Goal: Answer question/provide support

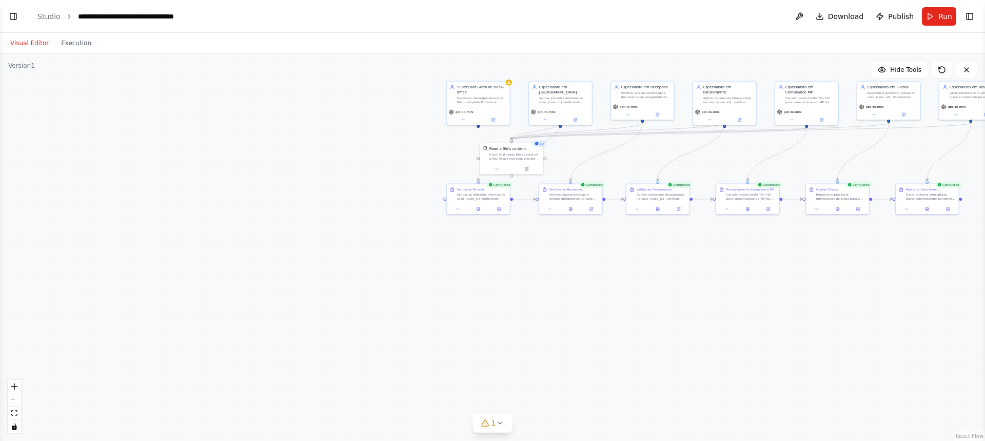
click at [4, 16] on header "**********" at bounding box center [492, 16] width 985 height 33
click at [13, 19] on button "Toggle Left Sidebar" at bounding box center [13, 16] width 14 height 14
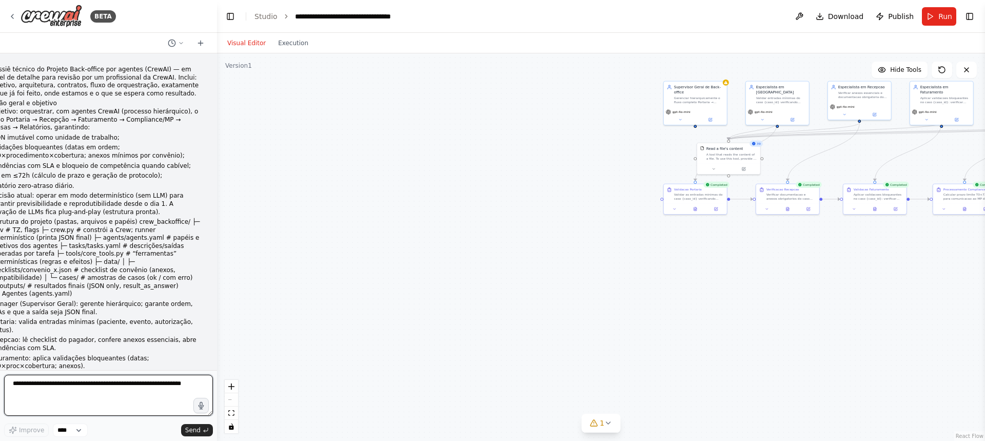
click at [43, 387] on textarea at bounding box center [108, 395] width 209 height 41
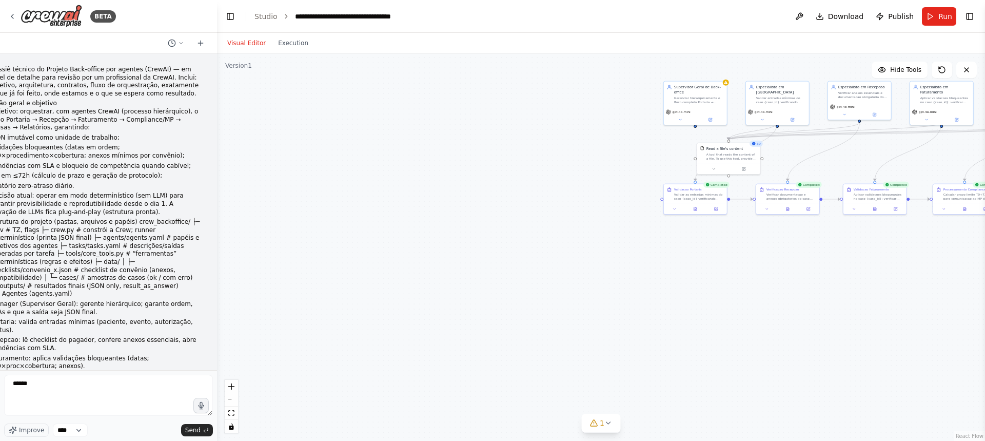
click at [101, 237] on li "Estrutura do projeto (pastas, arquivos e papéis) crew_backoffice/ ├─ .env # TZ,…" at bounding box center [95, 254] width 210 height 72
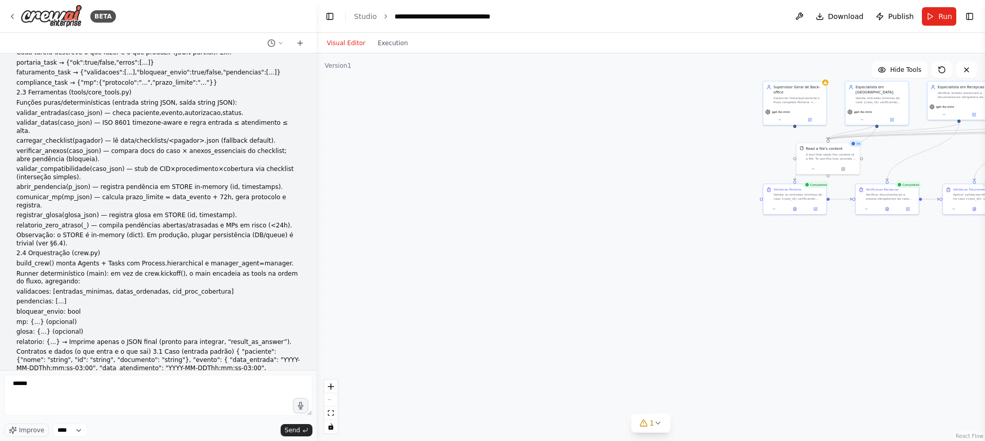
scroll to position [228, 0]
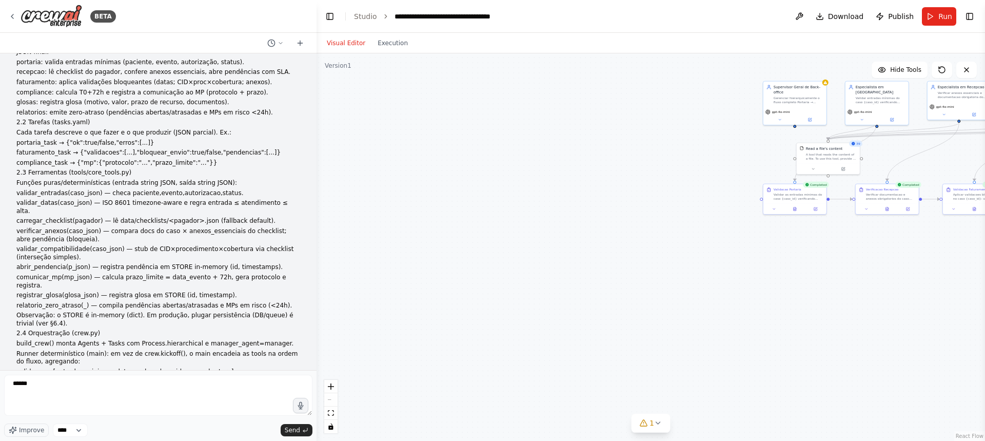
drag, startPoint x: 213, startPoint y: 95, endPoint x: 344, endPoint y: 187, distance: 159.5
click at [344, 187] on div "BETA Dossiê técnico do Projeto Back-office por agentes (CrewAI) — em nível de d…" at bounding box center [492, 220] width 985 height 441
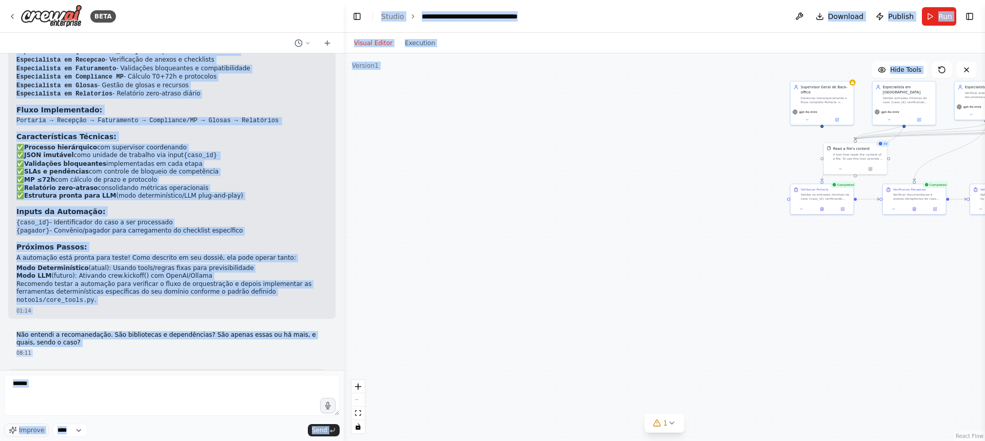
scroll to position [2886, 0]
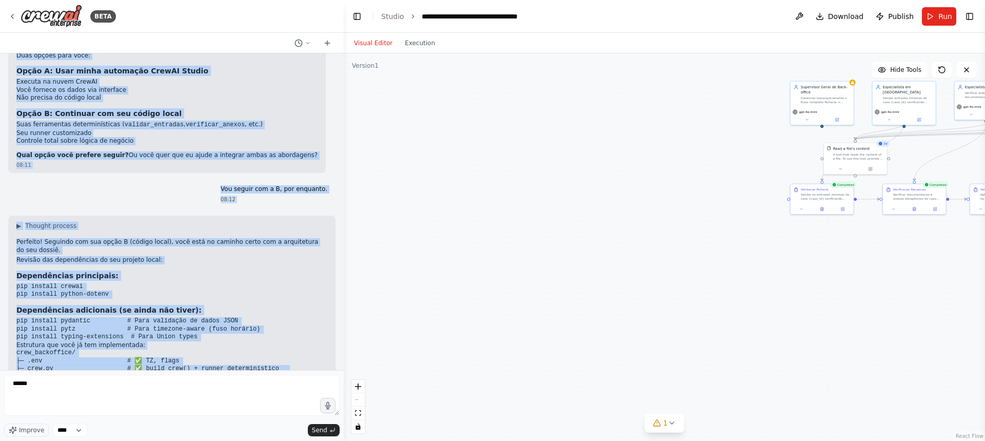
drag, startPoint x: 16, startPoint y: 168, endPoint x: 233, endPoint y: 326, distance: 268.5
click at [233, 326] on div "Dossiê técnico do Projeto Back-office por agentes (CrewAI) — em nível de detalh…" at bounding box center [172, 211] width 344 height 317
copy div "Loremip Dolo-sitame Consectetu Adipiscingel ✅ Seddo eiu temporinc UtlaBO etdolo…"
click at [182, 341] on h2 "Estrutura que você já tem implementada:" at bounding box center [171, 345] width 311 height 8
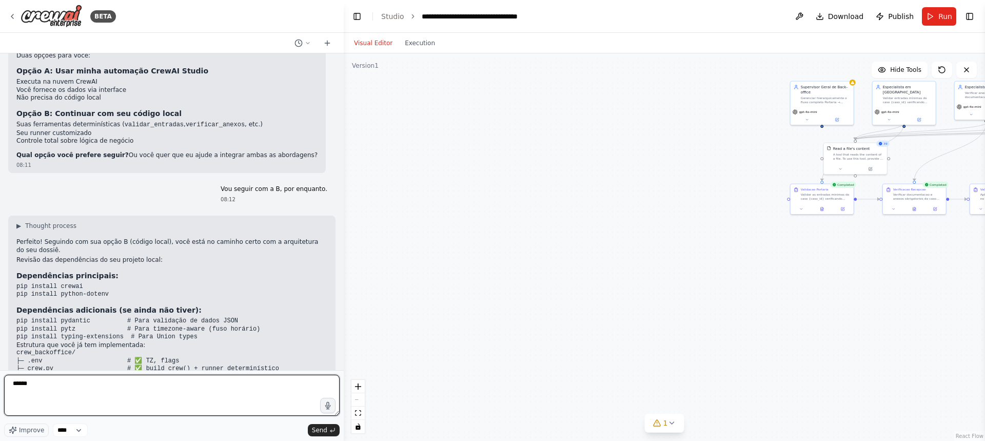
drag, startPoint x: 41, startPoint y: 383, endPoint x: 0, endPoint y: 387, distance: 41.3
click at [0, 387] on div "BETA Dossiê técnico do Projeto Back-office por agentes (CrewAI) — em nível de d…" at bounding box center [172, 220] width 344 height 441
paste textarea "**********"
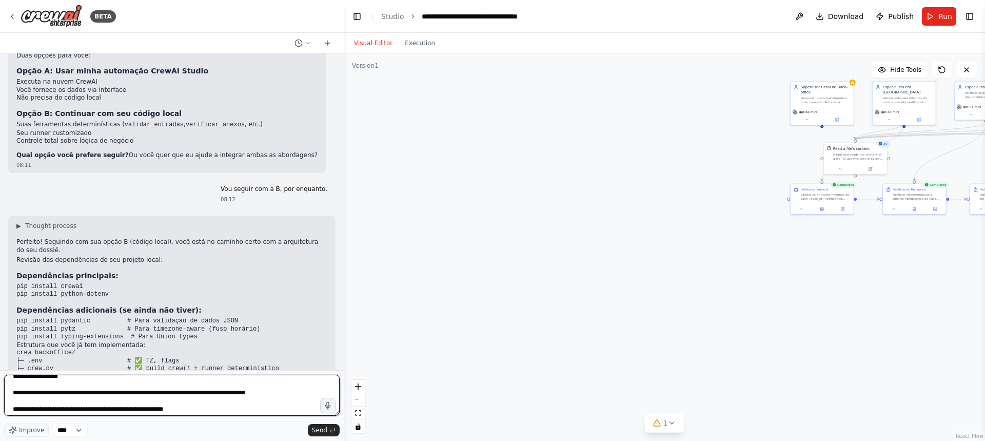
scroll to position [0, 0]
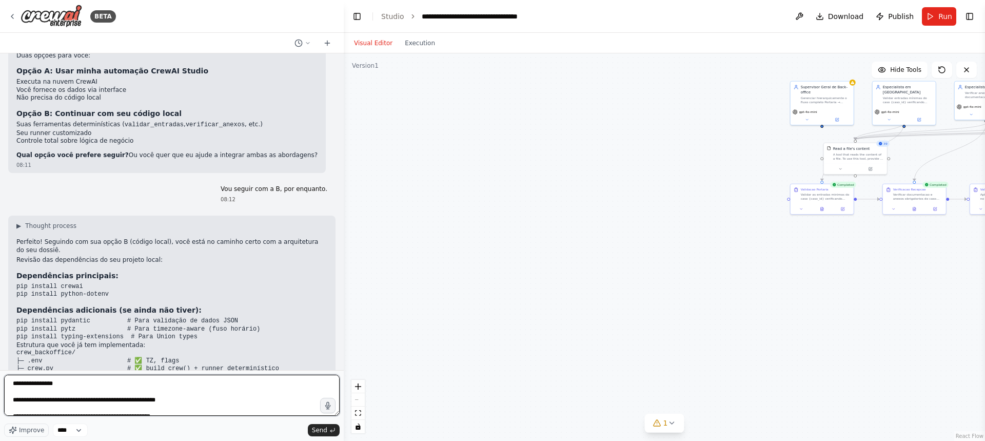
click at [13, 382] on textarea at bounding box center [172, 395] width 336 height 41
click at [93, 381] on textarea at bounding box center [172, 395] width 336 height 41
click at [55, 398] on textarea at bounding box center [172, 395] width 336 height 41
click at [153, 382] on textarea at bounding box center [172, 395] width 336 height 41
click at [100, 396] on textarea at bounding box center [172, 395] width 336 height 41
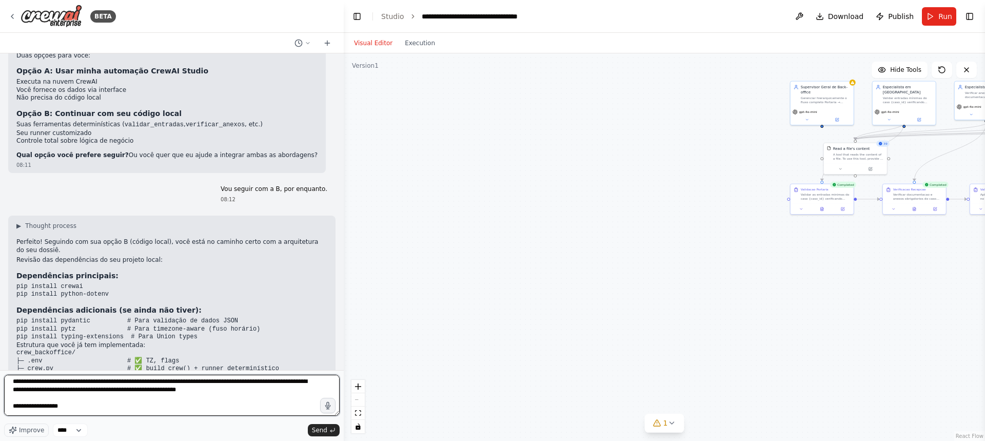
scroll to position [103, 0]
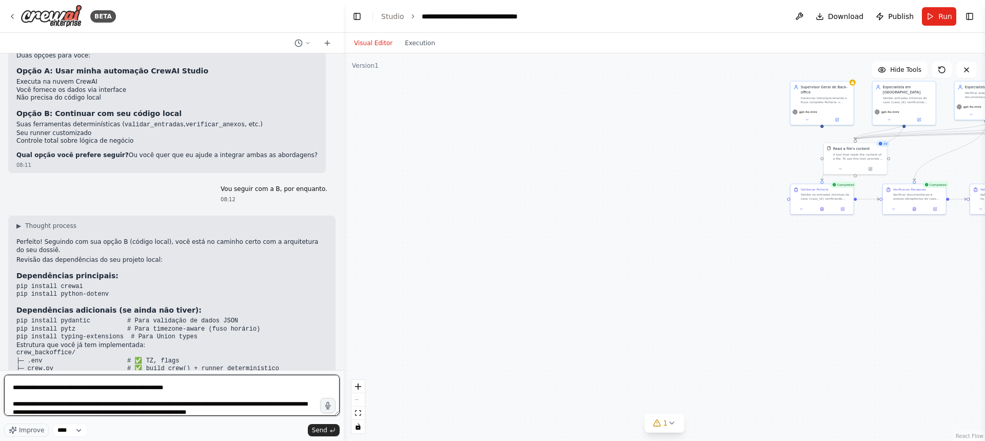
click at [86, 404] on textarea at bounding box center [172, 395] width 336 height 41
click at [118, 405] on textarea at bounding box center [172, 395] width 336 height 41
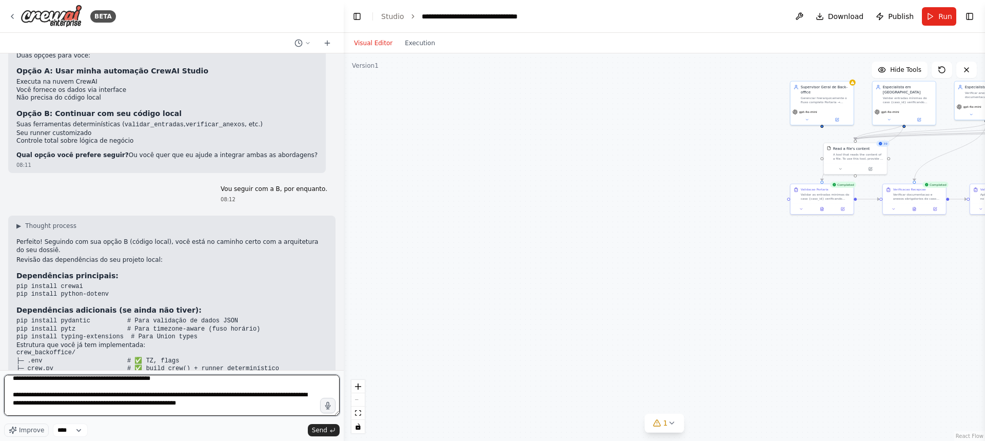
click at [11, 395] on textarea at bounding box center [172, 395] width 336 height 41
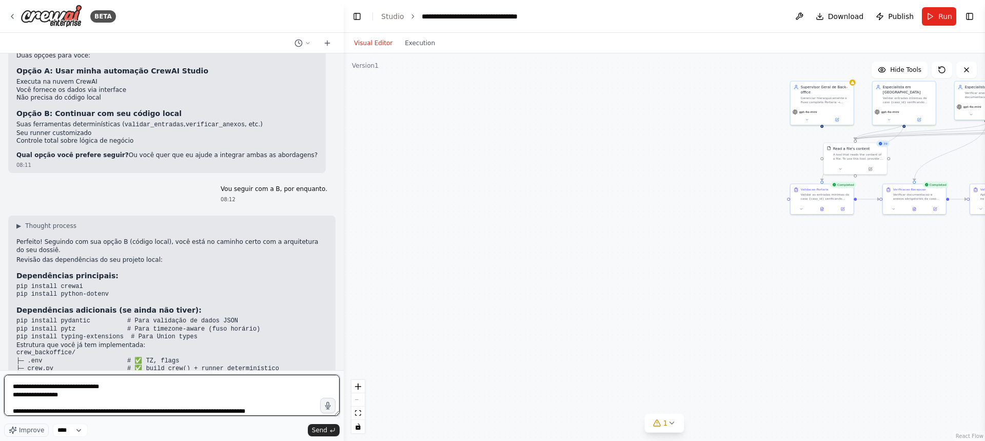
click at [14, 397] on textarea at bounding box center [172, 395] width 336 height 41
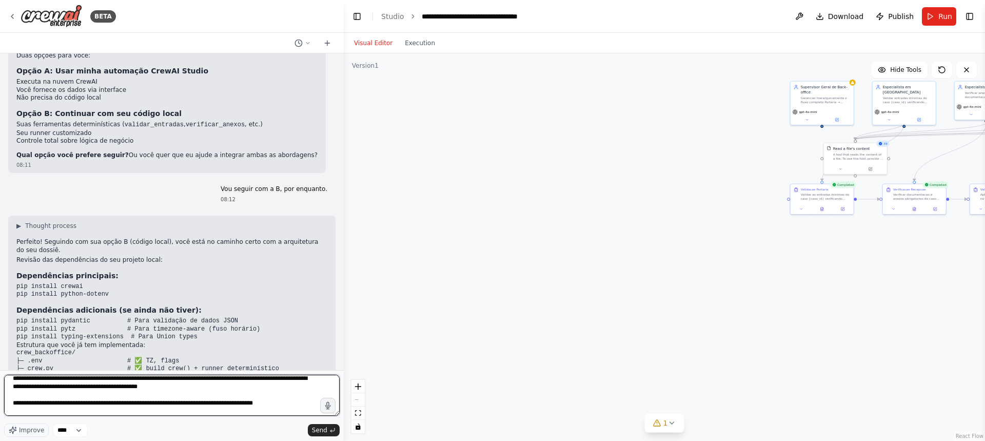
scroll to position [62, 0]
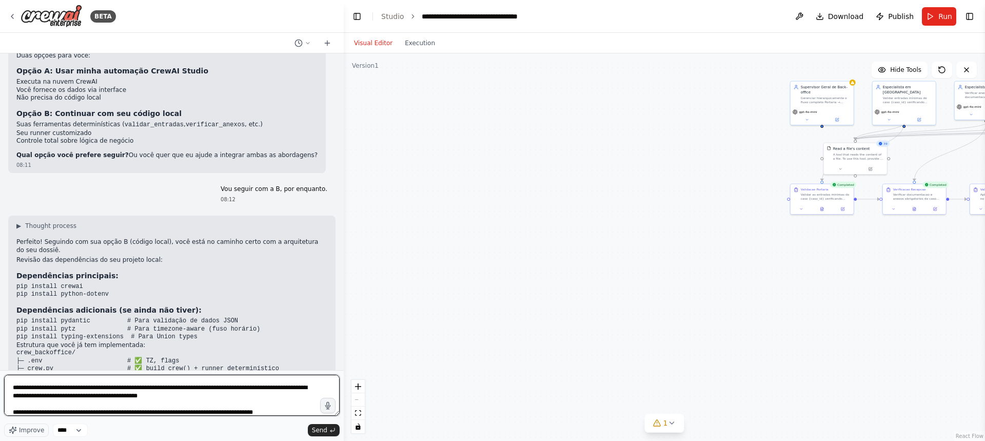
click at [73, 389] on textarea at bounding box center [172, 395] width 336 height 41
click at [181, 388] on textarea at bounding box center [172, 395] width 336 height 41
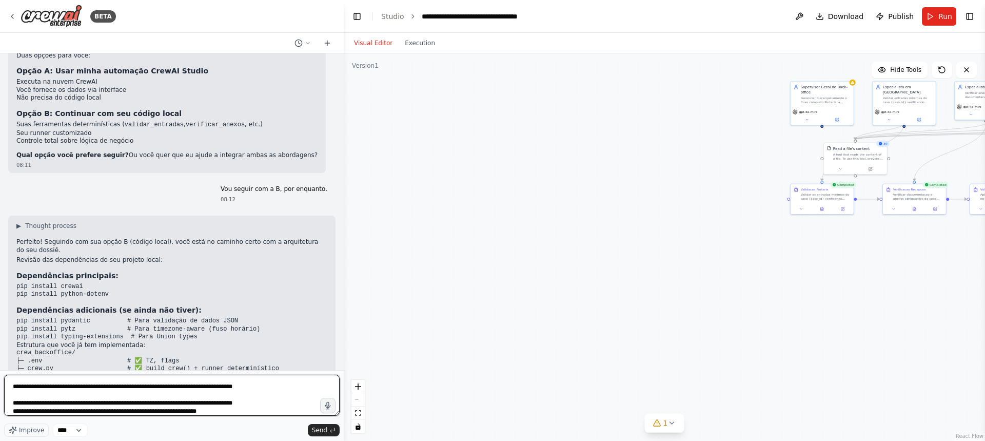
scroll to position [210, 0]
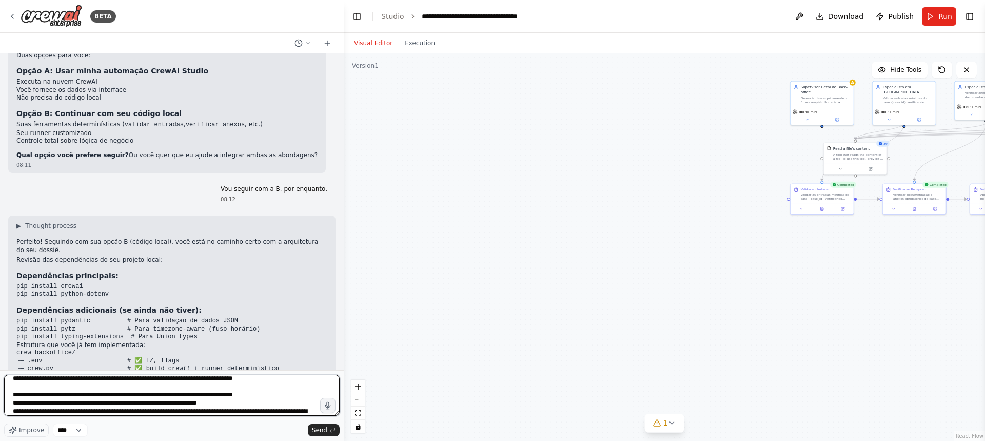
click at [70, 395] on textarea at bounding box center [172, 395] width 336 height 41
click at [89, 395] on textarea at bounding box center [172, 395] width 336 height 41
click at [104, 408] on textarea at bounding box center [172, 395] width 336 height 41
click at [97, 411] on textarea at bounding box center [172, 395] width 336 height 41
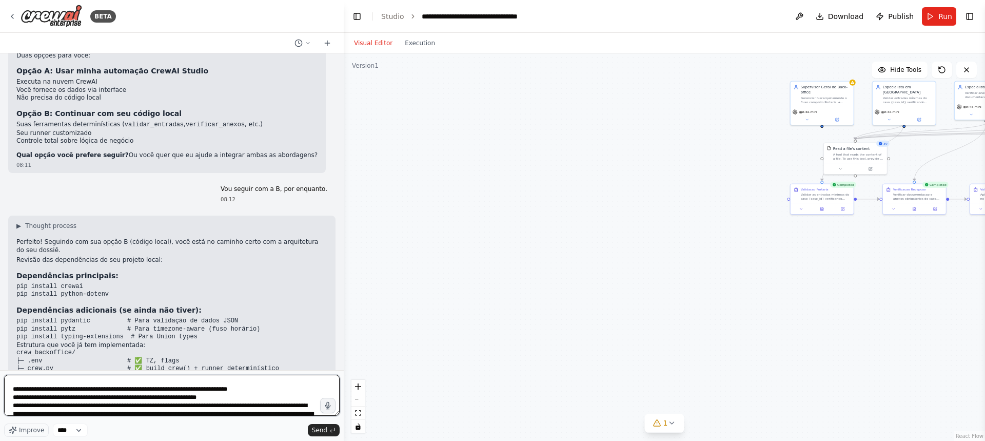
click at [143, 411] on textarea at bounding box center [172, 395] width 336 height 41
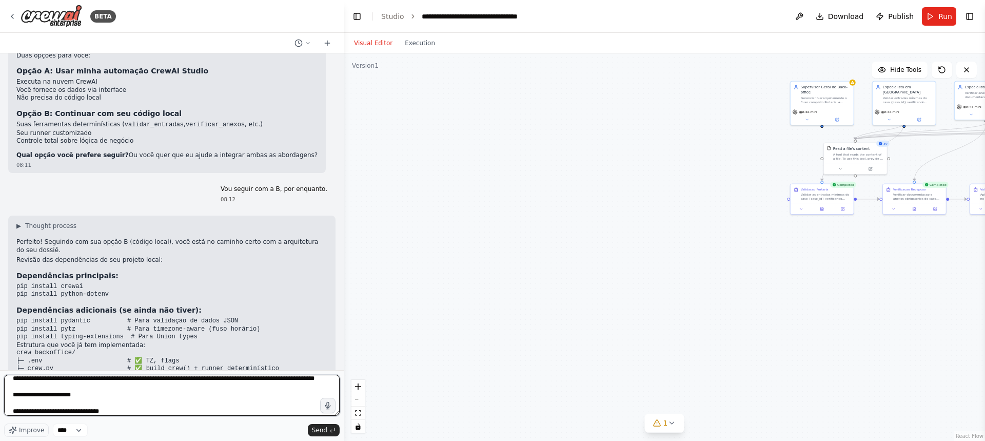
scroll to position [260, 0]
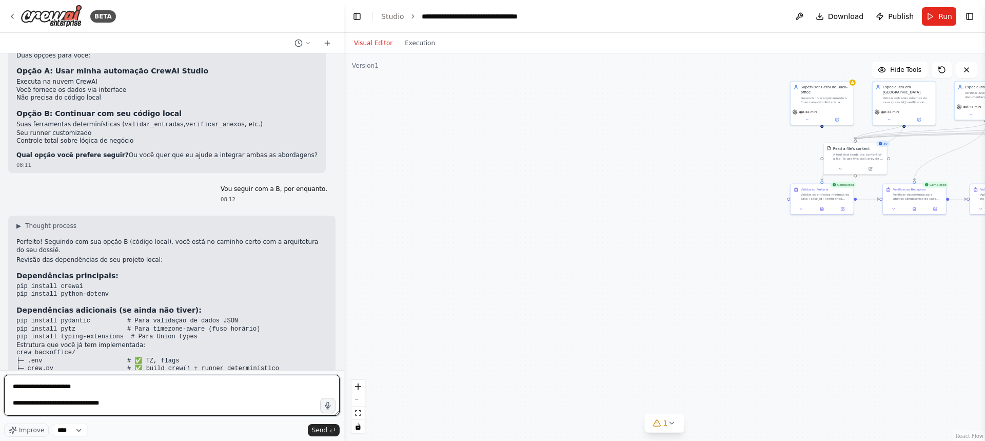
click at [37, 393] on textarea at bounding box center [172, 395] width 336 height 41
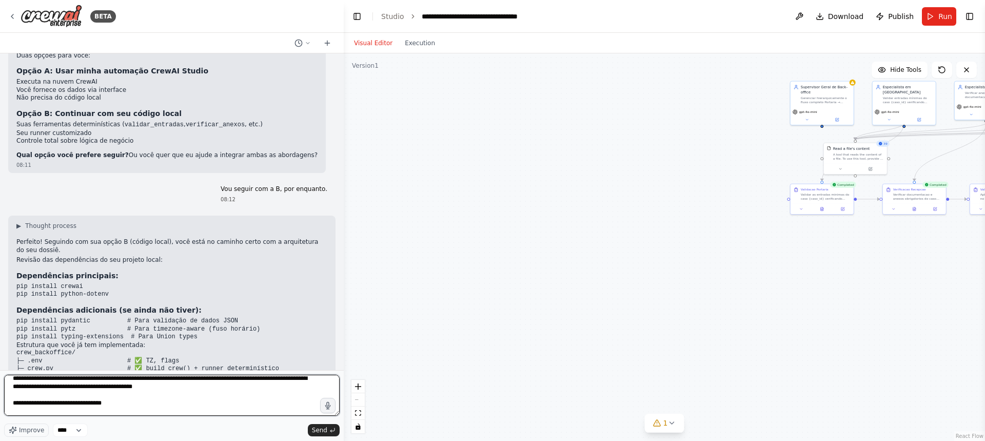
scroll to position [309, 0]
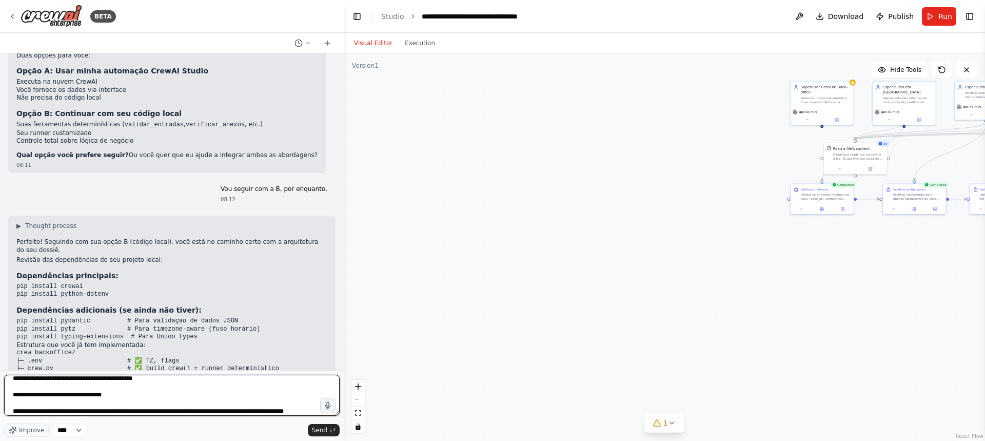
click at [21, 402] on textarea at bounding box center [172, 395] width 336 height 41
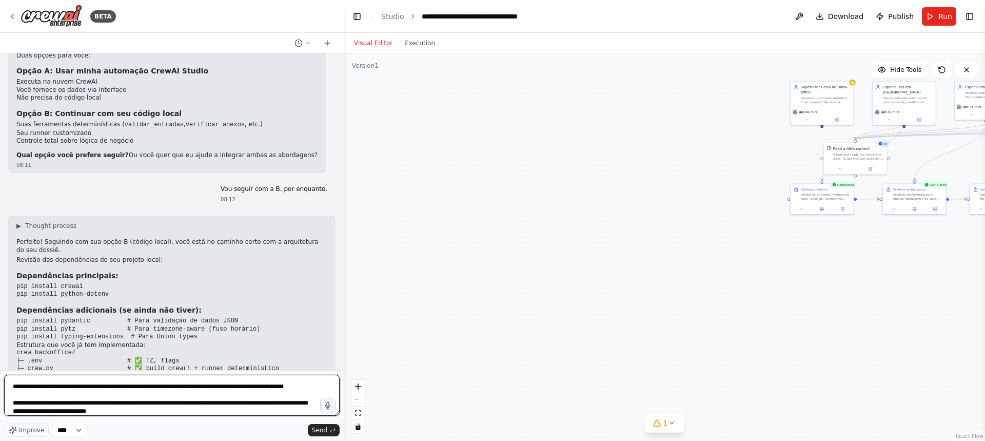
click at [35, 409] on textarea at bounding box center [172, 395] width 336 height 41
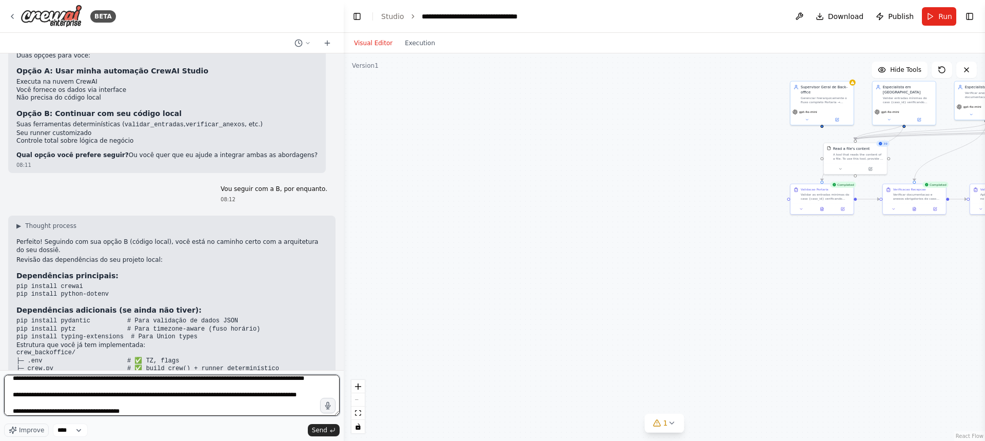
scroll to position [391, 0]
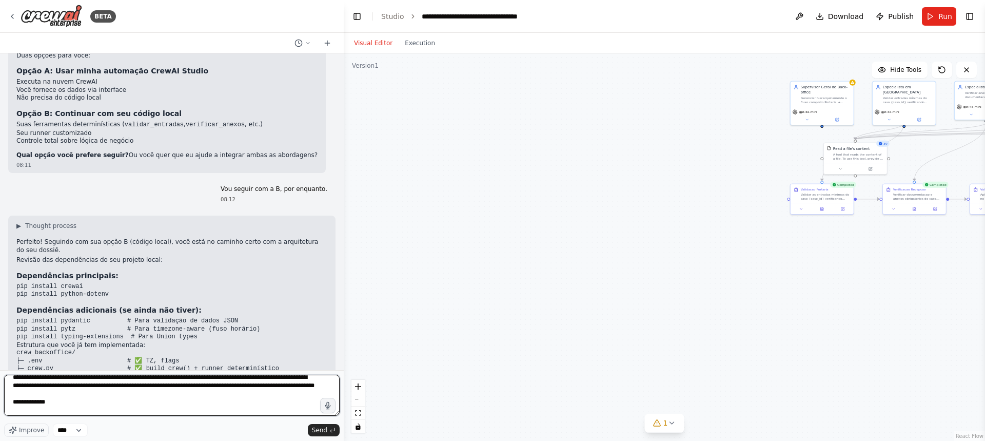
drag, startPoint x: 189, startPoint y: 381, endPoint x: 210, endPoint y: 381, distance: 21.0
click at [210, 381] on textarea at bounding box center [172, 395] width 336 height 41
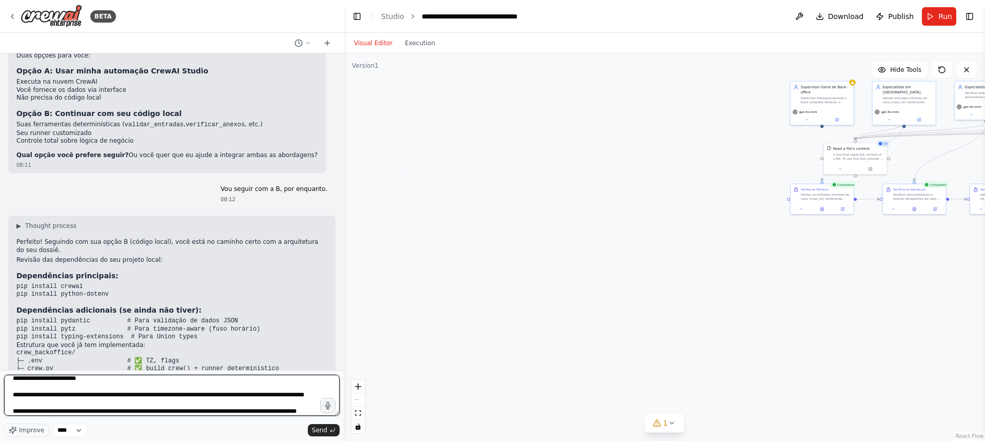
scroll to position [375, 0]
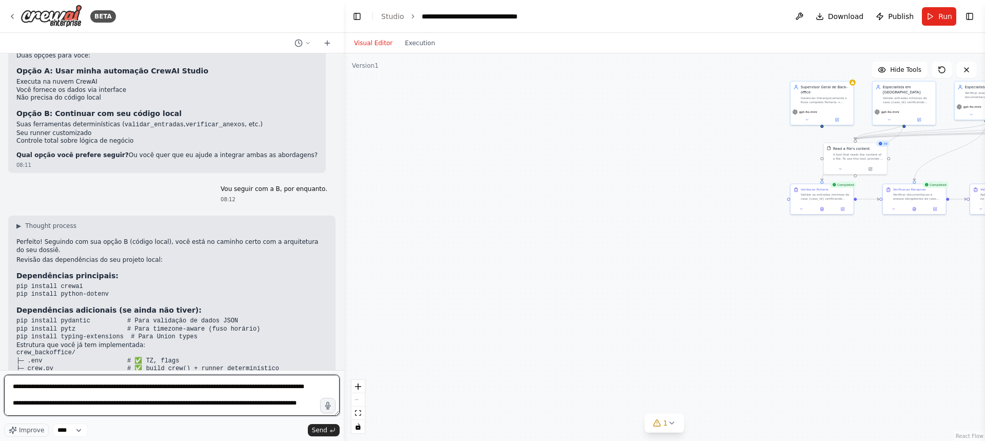
click at [191, 398] on textarea at bounding box center [172, 395] width 336 height 41
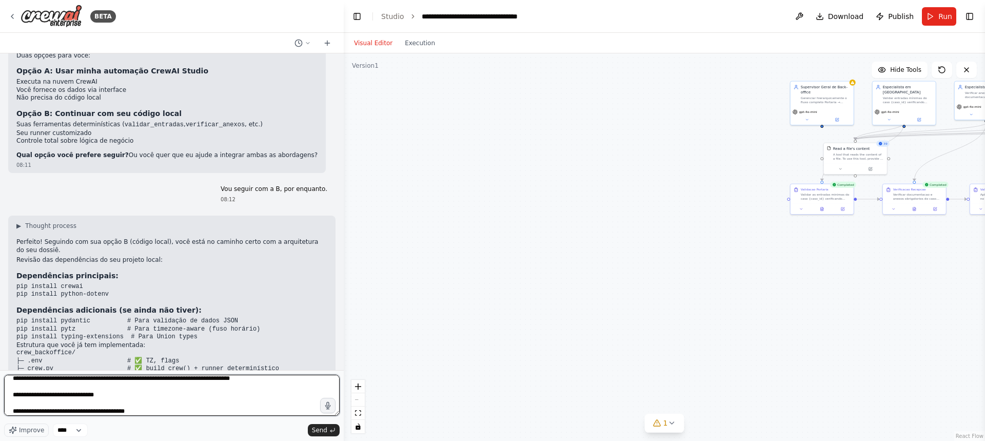
click at [55, 390] on textarea at bounding box center [172, 395] width 336 height 41
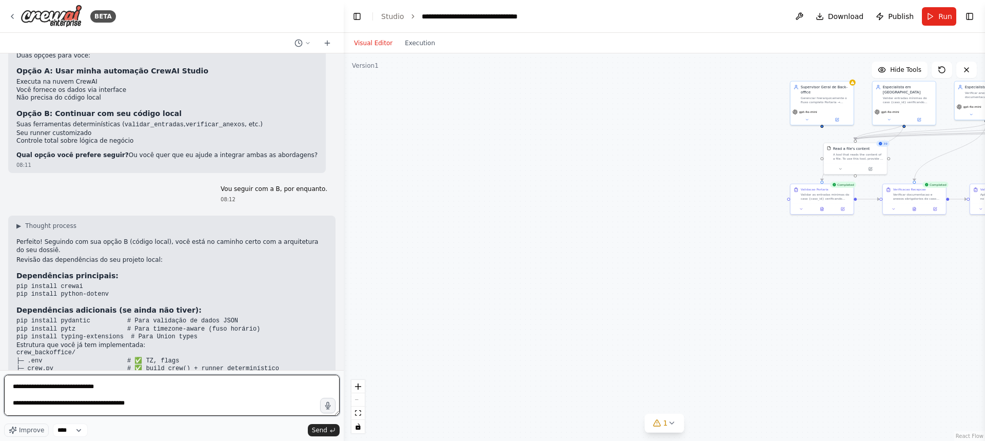
scroll to position [473, 0]
click at [13, 405] on textarea at bounding box center [172, 395] width 336 height 41
click at [28, 404] on textarea at bounding box center [172, 395] width 336 height 41
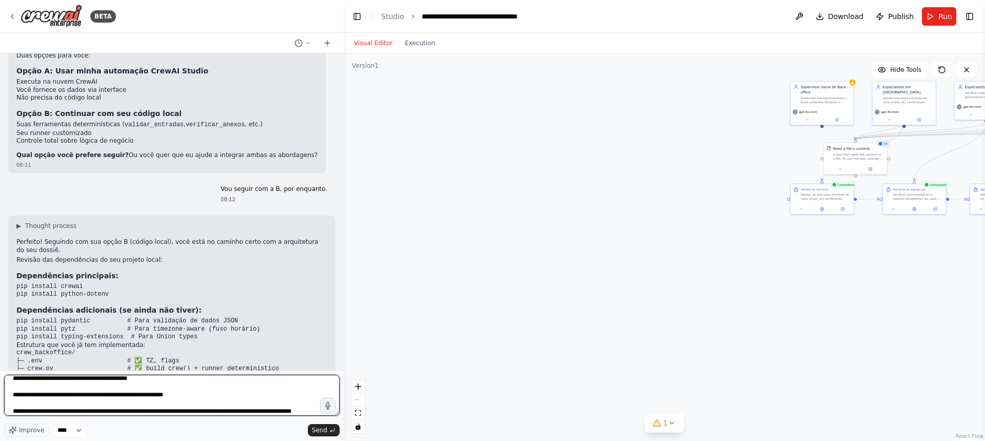
click at [25, 404] on textarea at bounding box center [172, 395] width 336 height 41
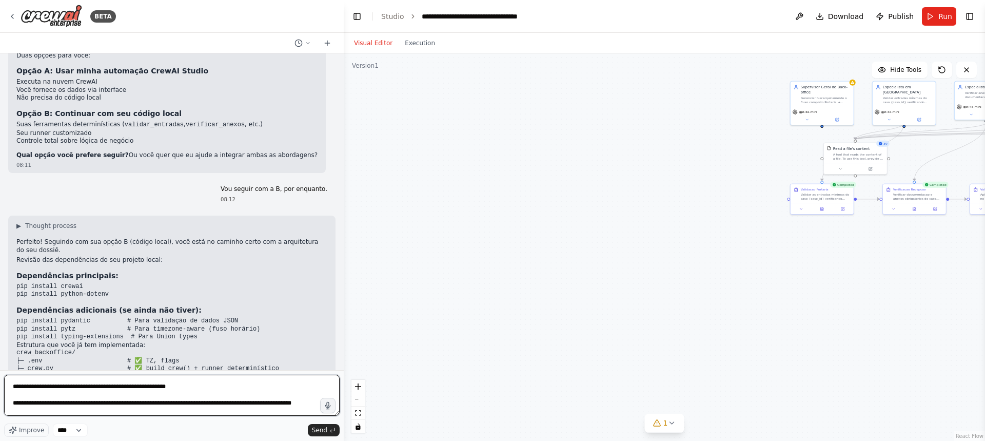
scroll to position [506, 0]
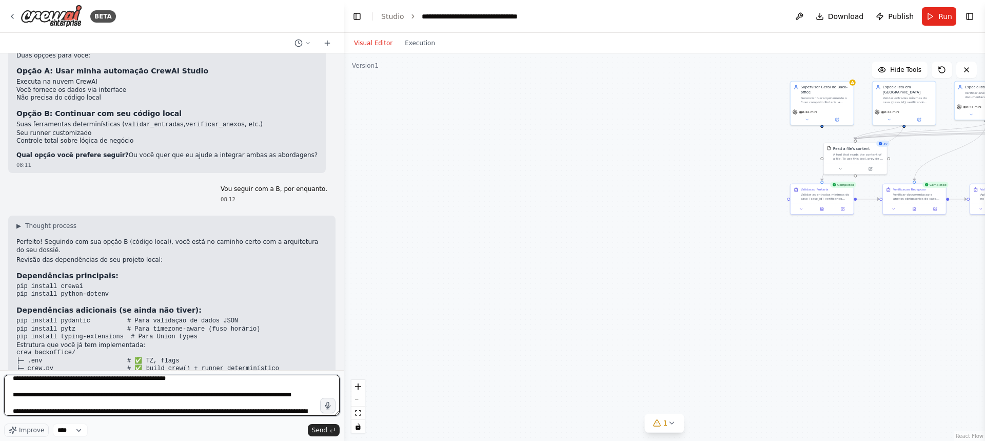
click at [60, 403] on textarea at bounding box center [172, 395] width 336 height 41
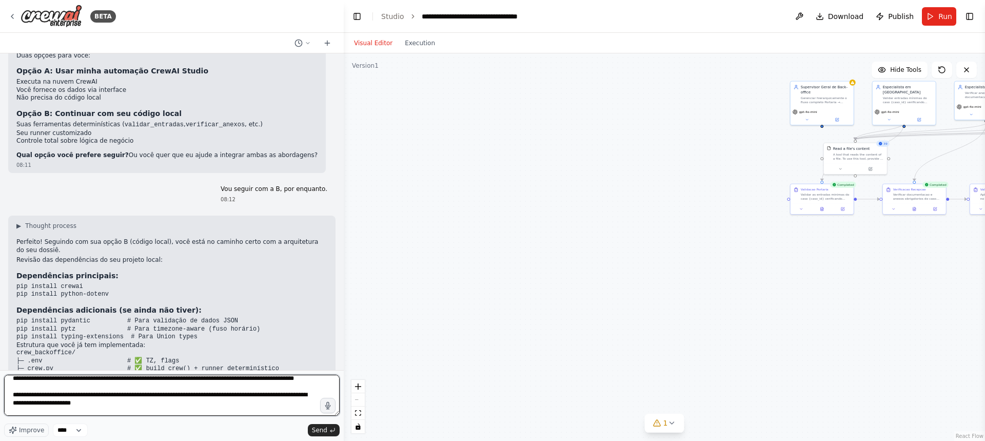
scroll to position [531, 0]
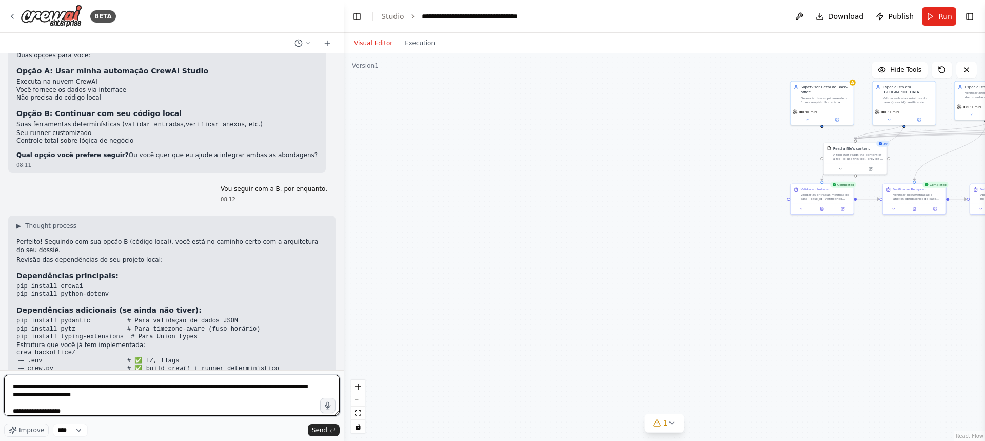
click at [64, 405] on textarea at bounding box center [172, 395] width 336 height 41
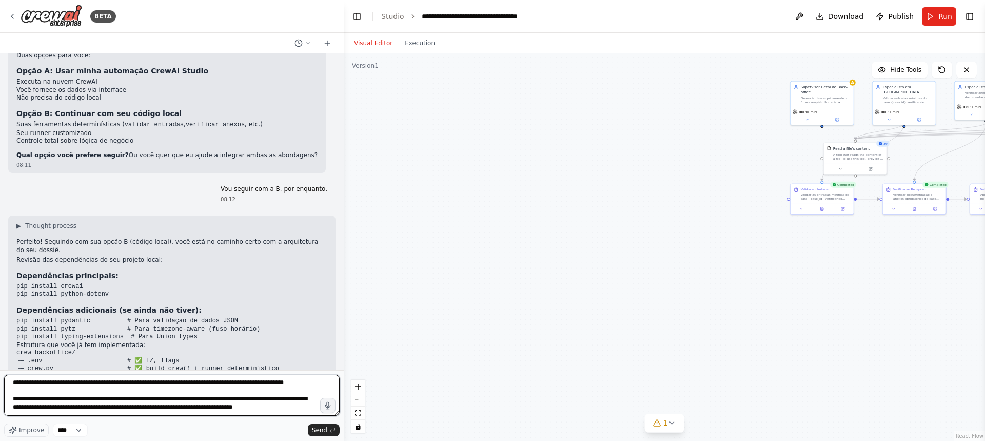
scroll to position [596, 0]
type textarea "**********"
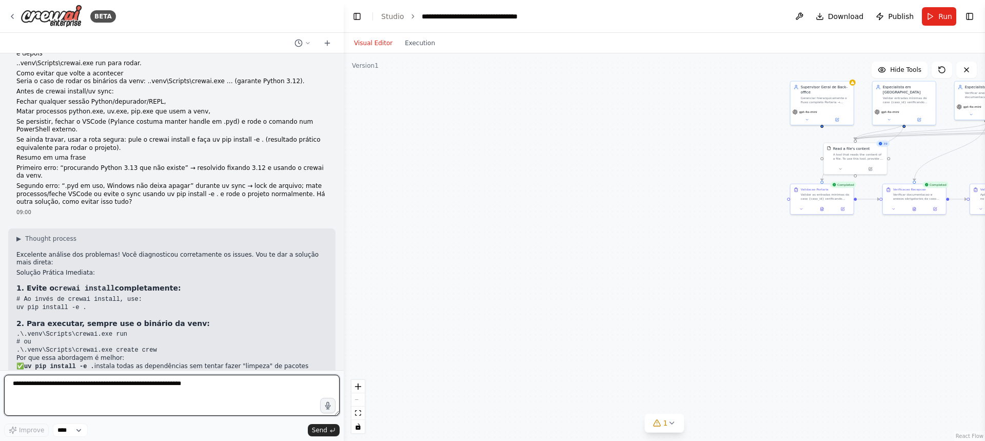
scroll to position [3629, 0]
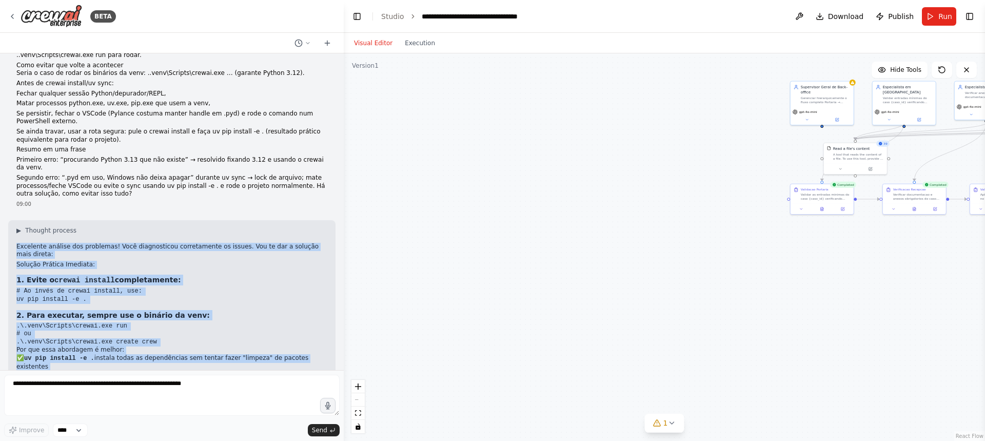
drag, startPoint x: 29, startPoint y: 125, endPoint x: 133, endPoint y: 348, distance: 246.6
click at [133, 348] on div "▶ Thought process Excelente análise dos problemas! Você diagnosticou corretamen…" at bounding box center [171, 375] width 327 height 311
copy div "Loremipsu dolorsi ame consectet! Adip elitseddoeiu temporincidi ut labore. Etd …"
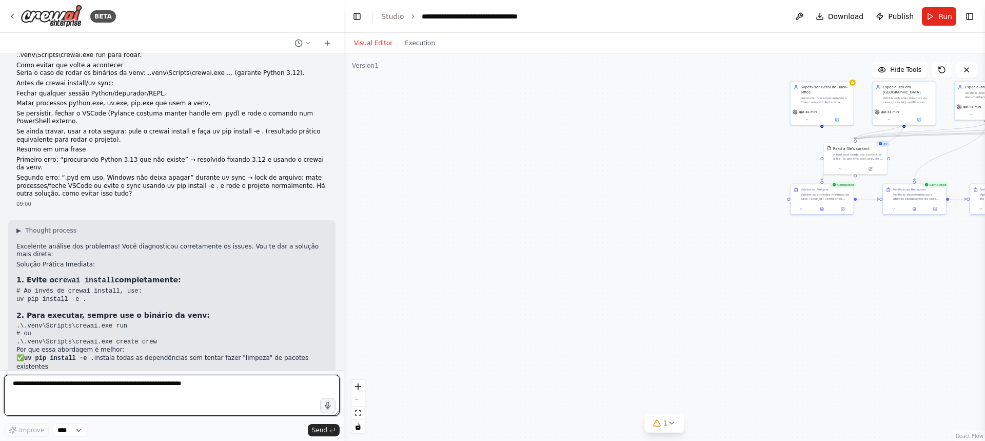
click at [43, 384] on textarea at bounding box center [172, 395] width 336 height 41
type textarea "**********"
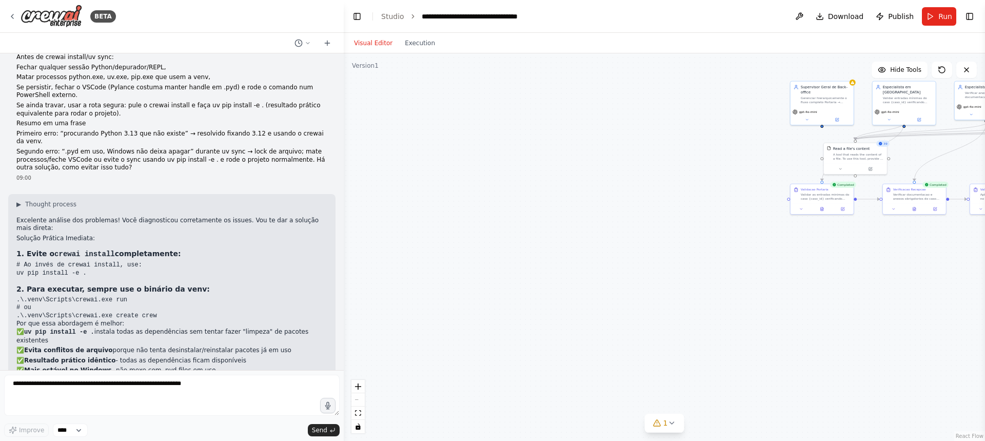
scroll to position [3689, 0]
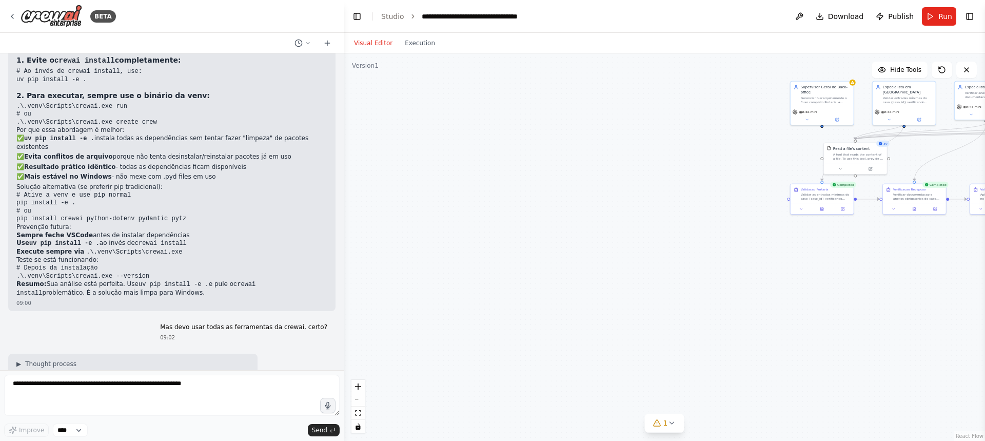
click at [248, 354] on div "▶ Thought process Não necessariamente! Deixe-me esclarecer baseado no seu dossi…" at bounding box center [171, 443] width 327 height 178
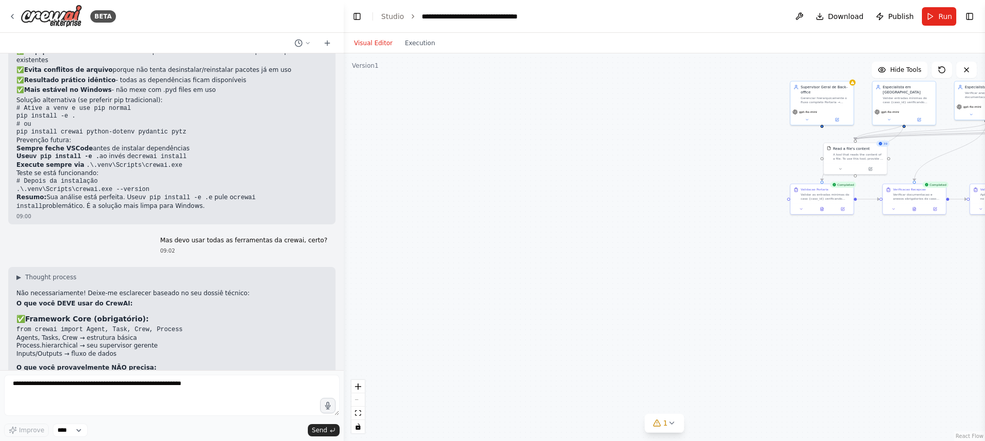
scroll to position [4037, 0]
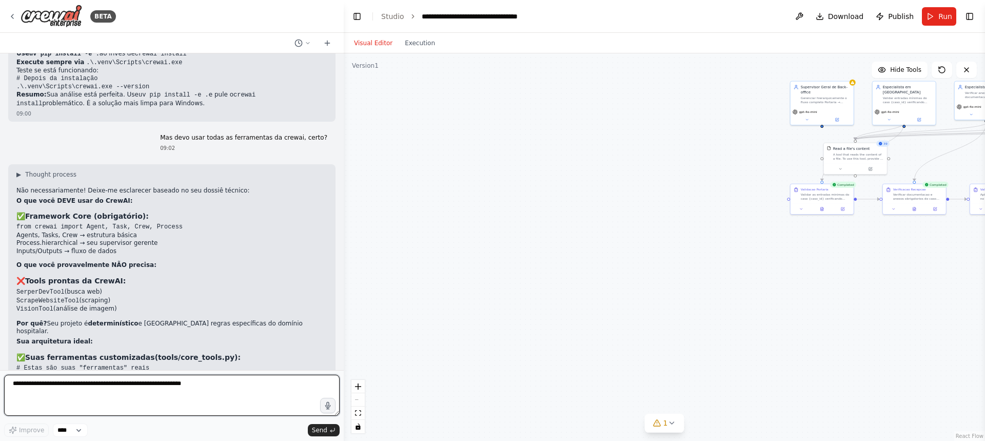
click at [17, 385] on textarea at bounding box center [172, 395] width 336 height 41
type textarea "**********"
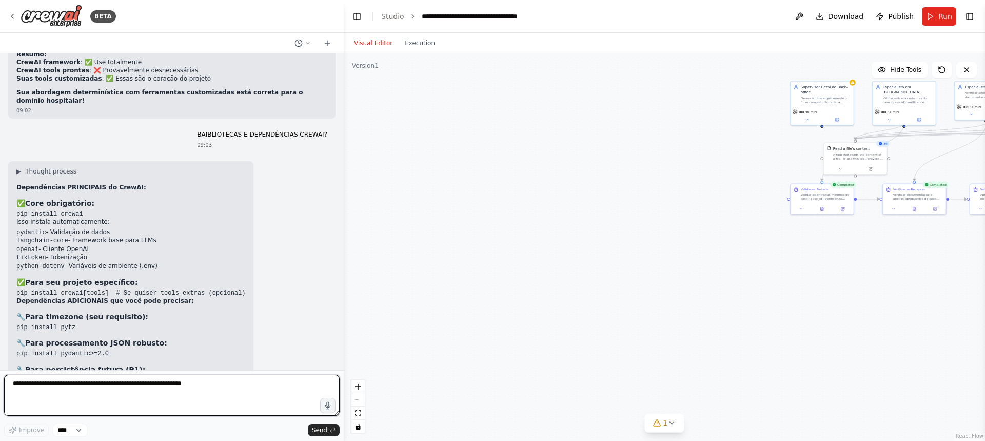
scroll to position [4363, 0]
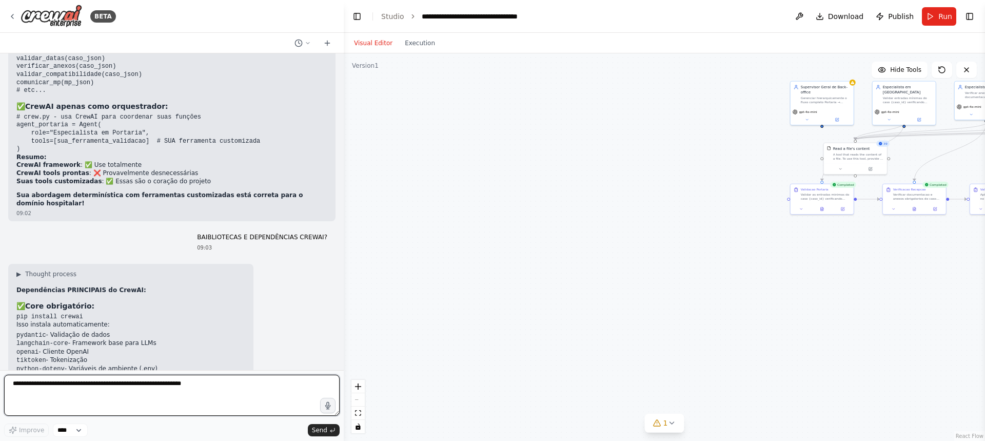
click at [60, 388] on textarea at bounding box center [172, 395] width 336 height 41
type textarea "*"
paste textarea "**********"
type textarea "**********"
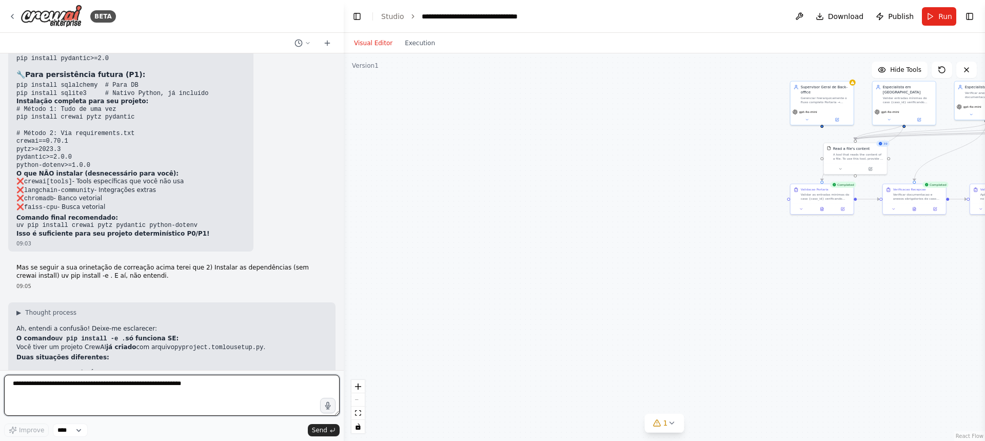
scroll to position [4771, 0]
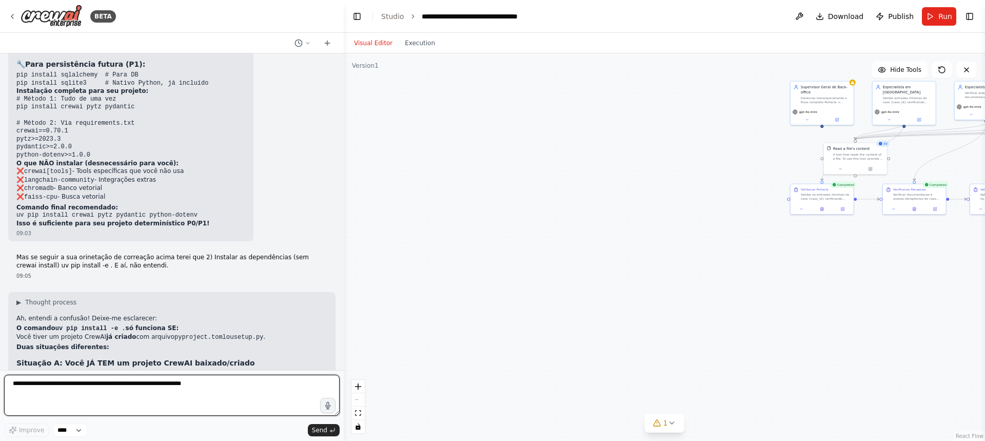
click at [23, 381] on textarea at bounding box center [172, 395] width 336 height 41
type textarea "**********"
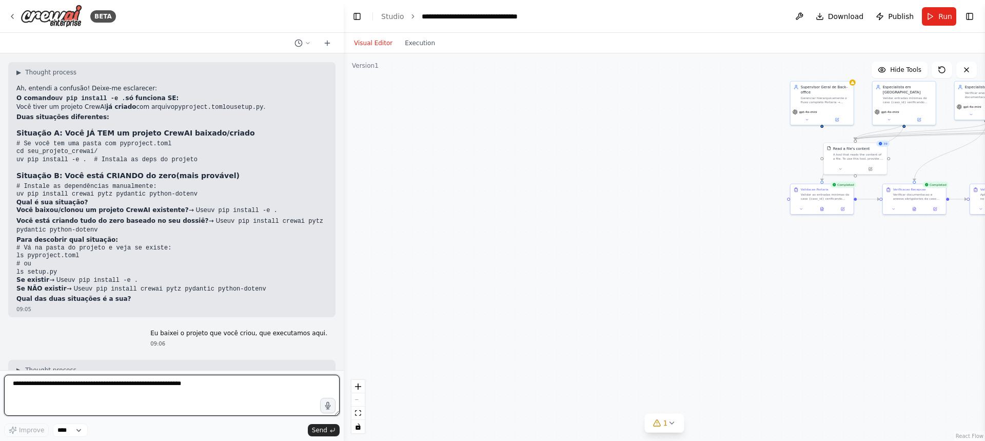
scroll to position [5052, 0]
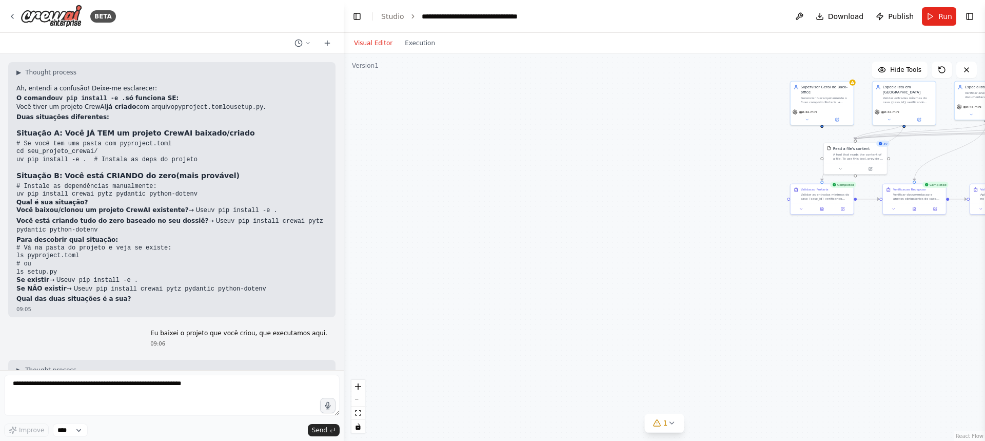
scroll to position [4949, 0]
